Goal: Transaction & Acquisition: Book appointment/travel/reservation

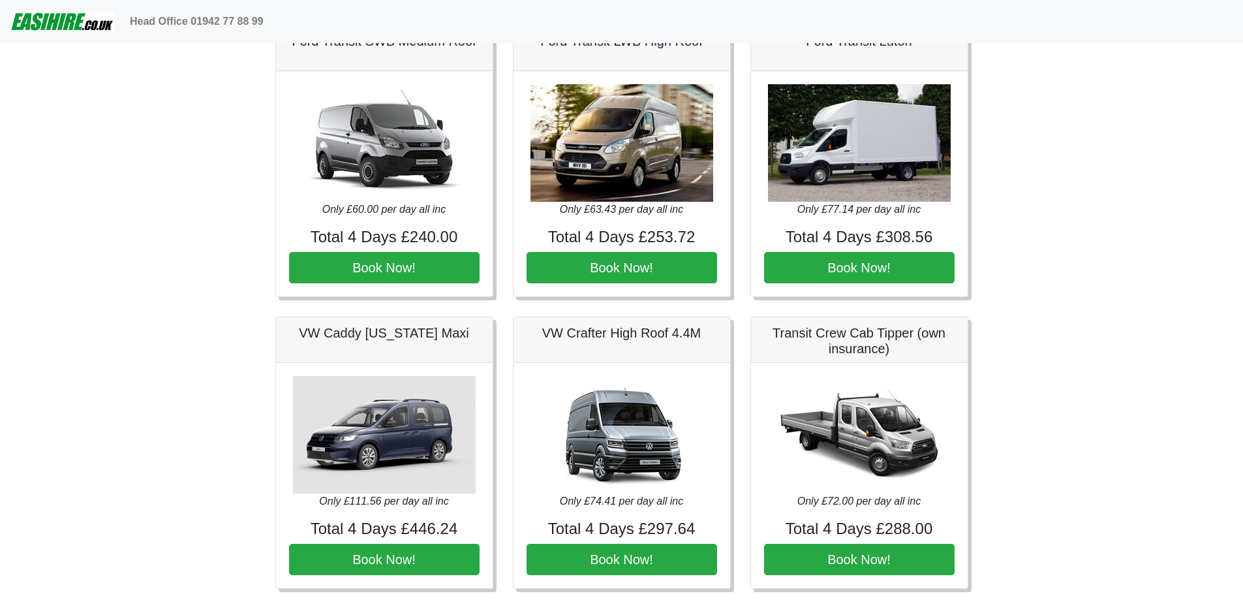
scroll to position [544, 0]
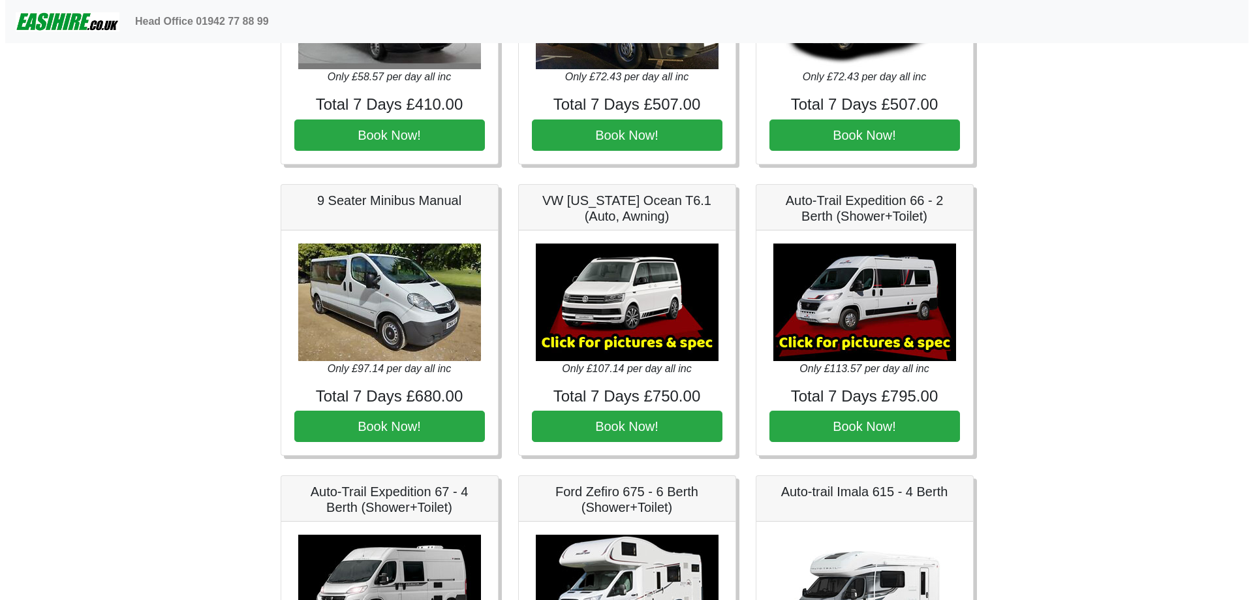
scroll to position [1414, 0]
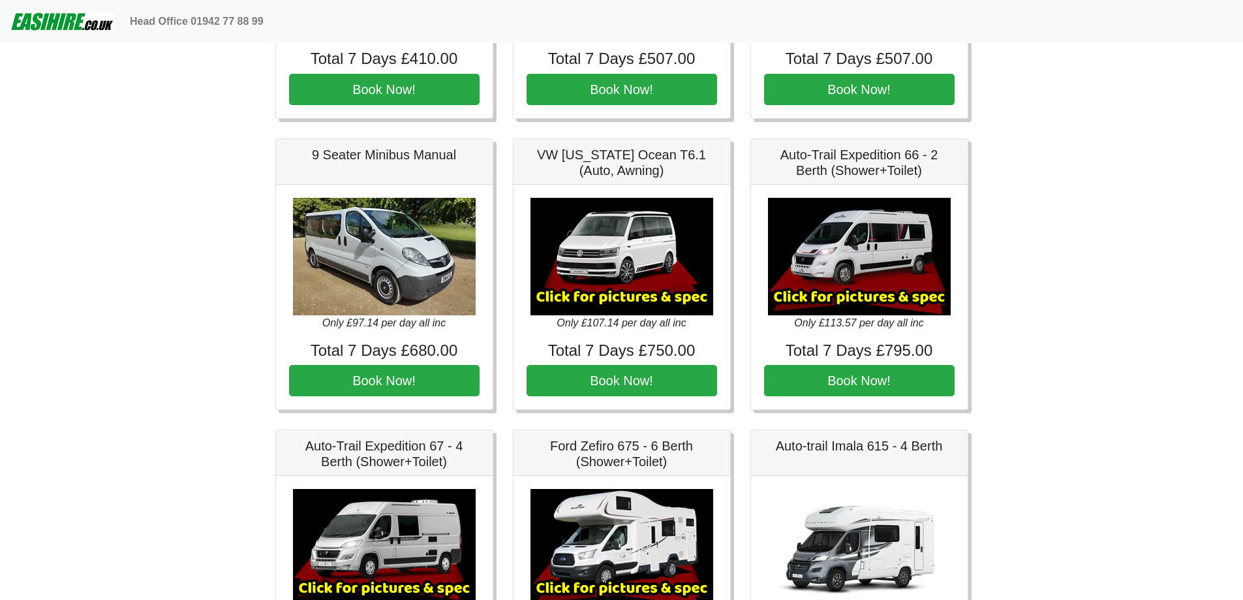
click at [644, 301] on img at bounding box center [622, 256] width 183 height 117
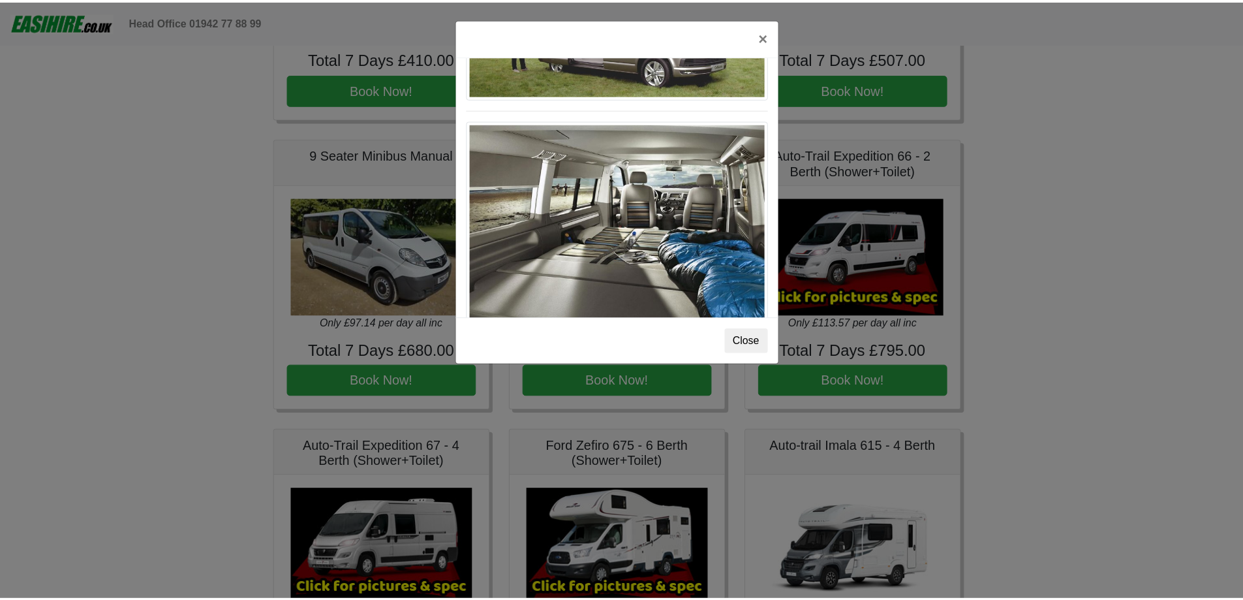
scroll to position [1423, 0]
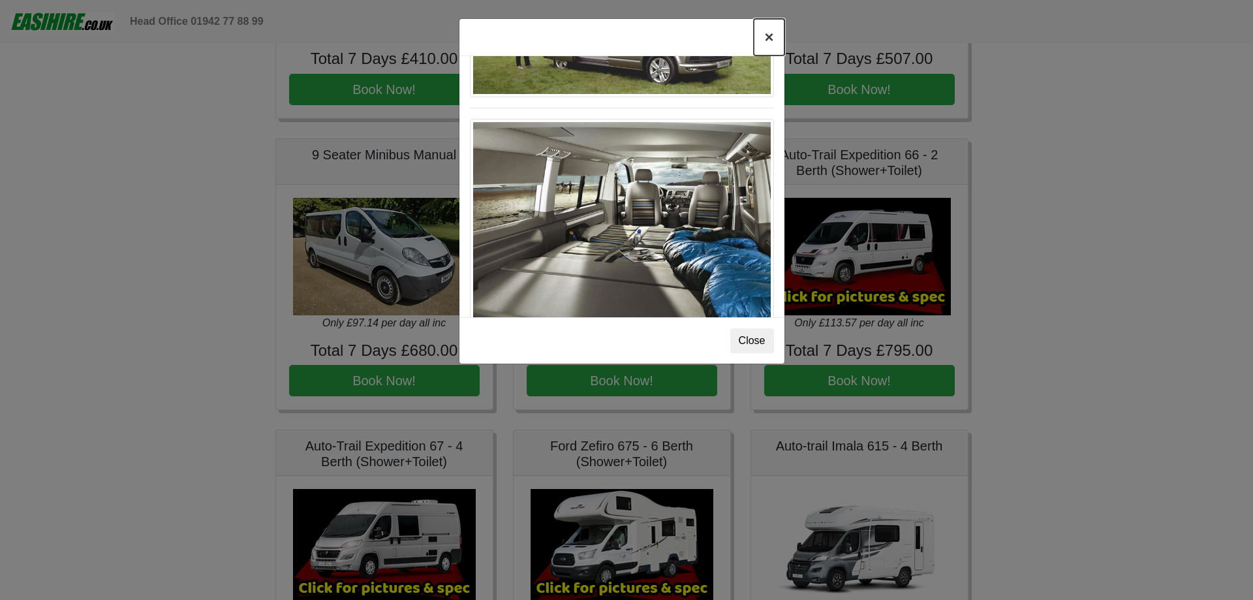
click at [771, 39] on button "×" at bounding box center [769, 37] width 30 height 37
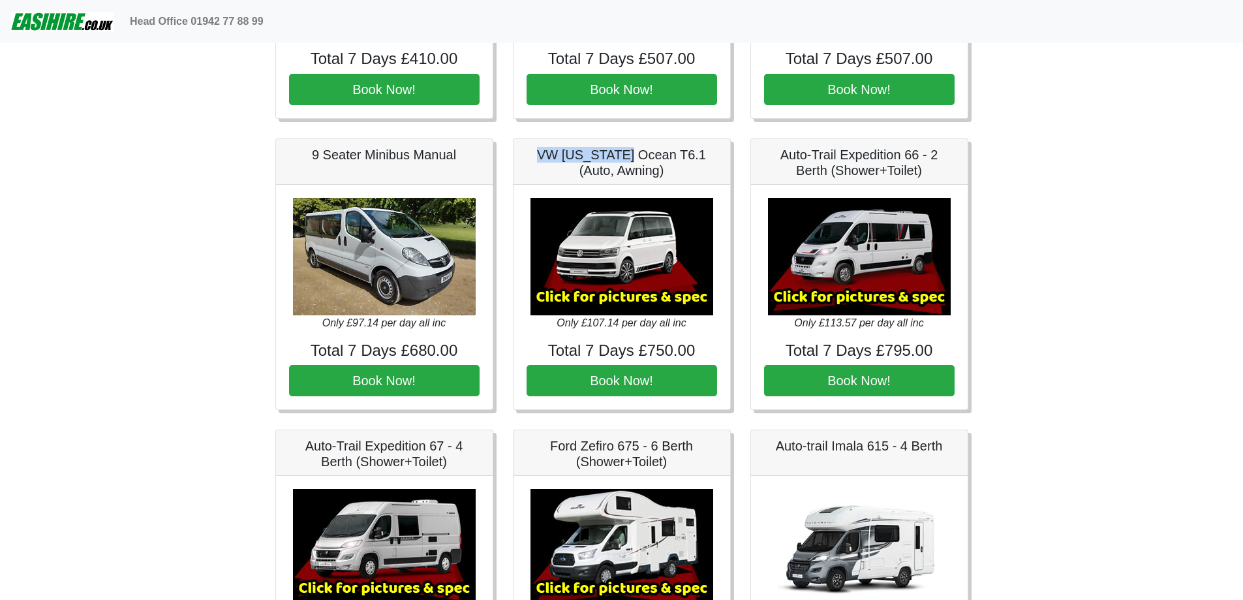
drag, startPoint x: 527, startPoint y: 153, endPoint x: 608, endPoint y: 160, distance: 81.3
click at [608, 160] on h5 "VW [US_STATE] Ocean T6.1 (Auto, Awning)" at bounding box center [622, 162] width 191 height 31
